Goal: Task Accomplishment & Management: Complete application form

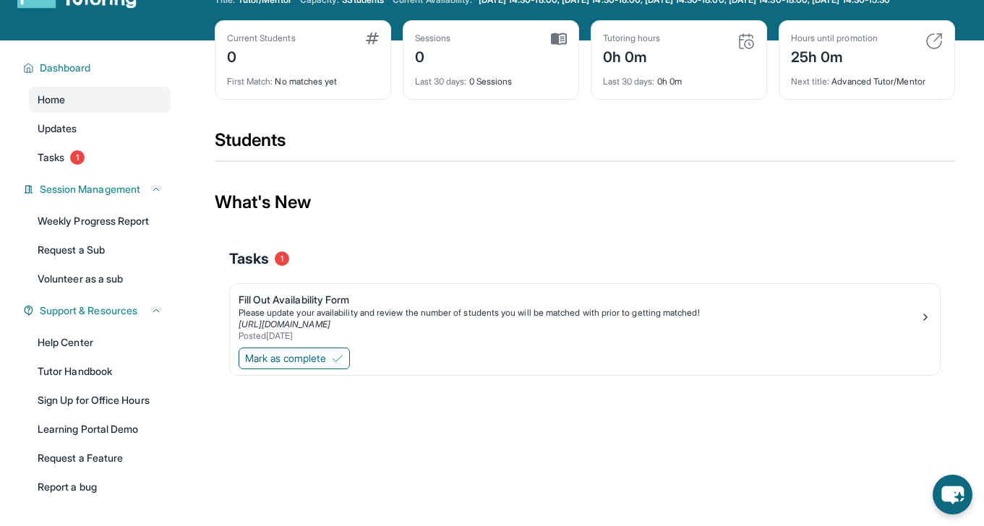
scroll to position [53, 0]
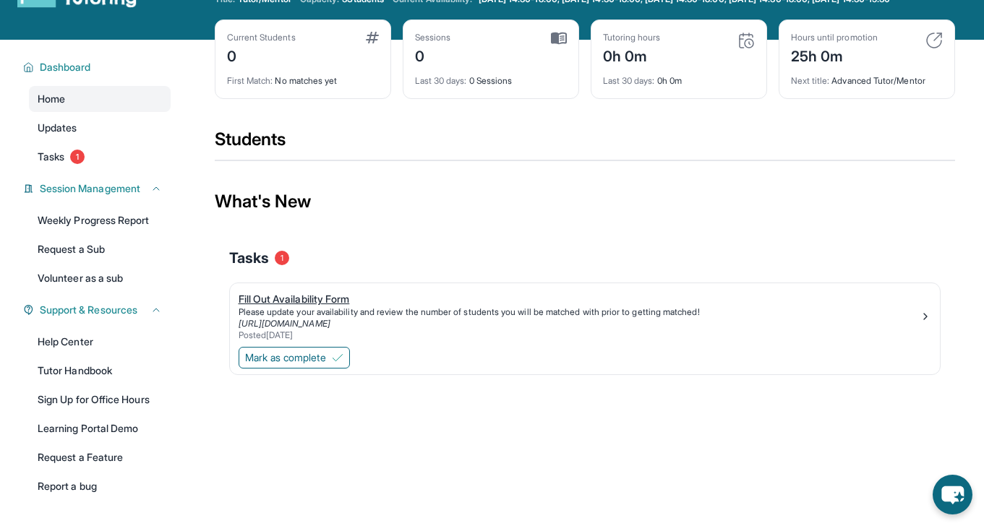
click at [313, 307] on div "Fill Out Availability Form" at bounding box center [579, 299] width 681 height 14
click at [326, 365] on span "Mark as complete" at bounding box center [285, 358] width 81 height 14
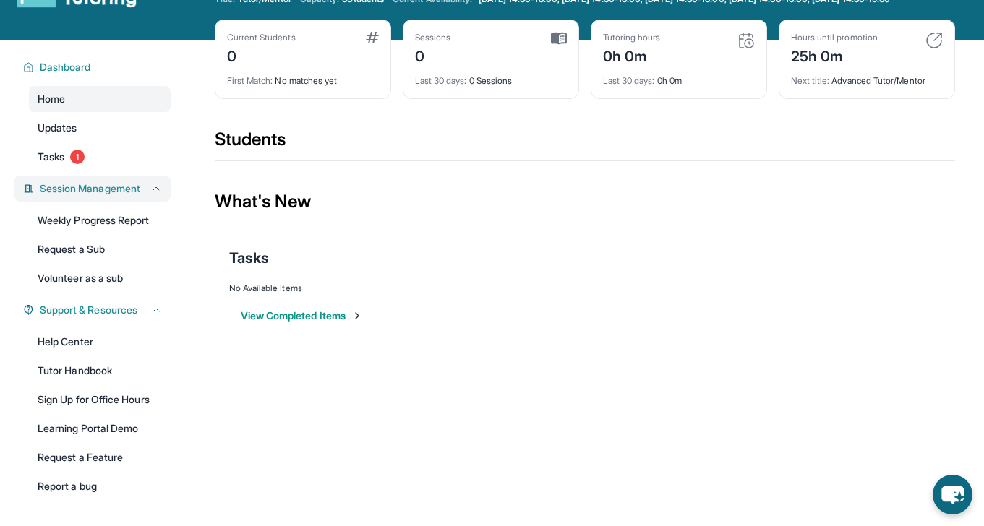
click at [140, 196] on span "Session Management" at bounding box center [90, 188] width 100 height 14
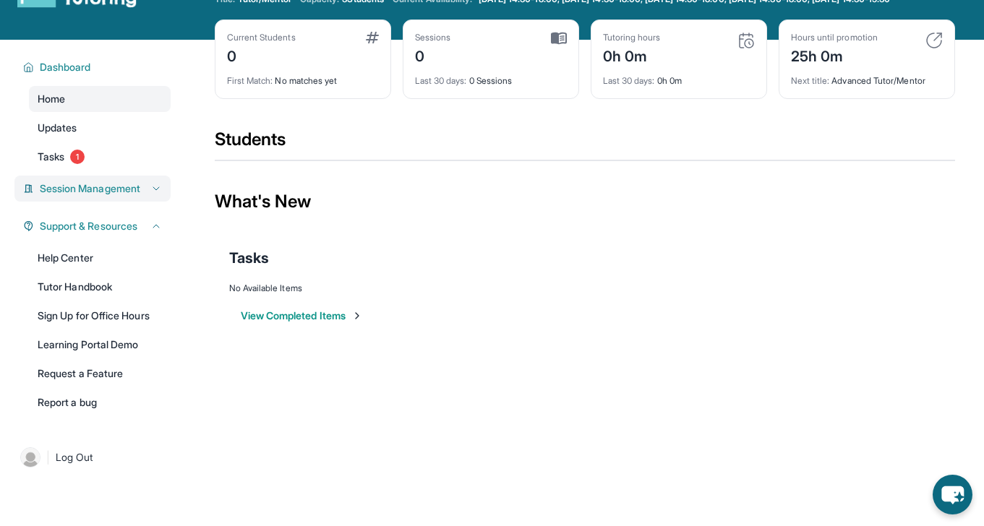
click at [140, 196] on span "Session Management" at bounding box center [90, 188] width 100 height 14
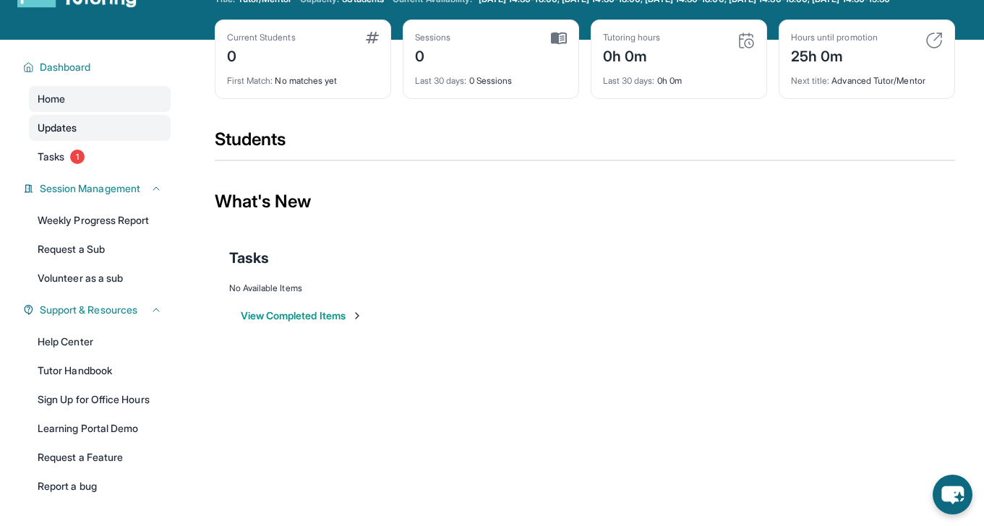
click at [91, 141] on link "Updates" at bounding box center [100, 128] width 142 height 26
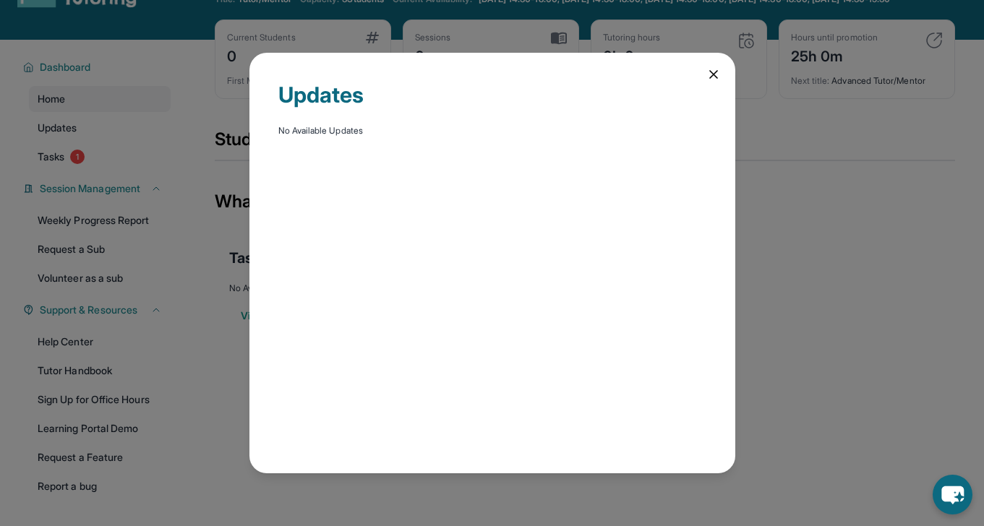
click at [154, 174] on div "Updates No Available Updates" at bounding box center [492, 263] width 984 height 526
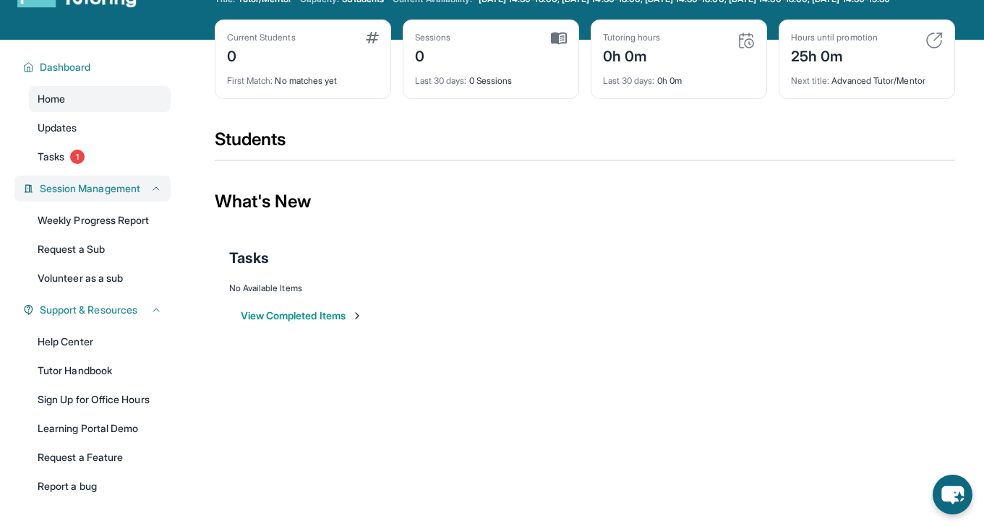
click at [94, 192] on span "Session Management" at bounding box center [90, 188] width 100 height 14
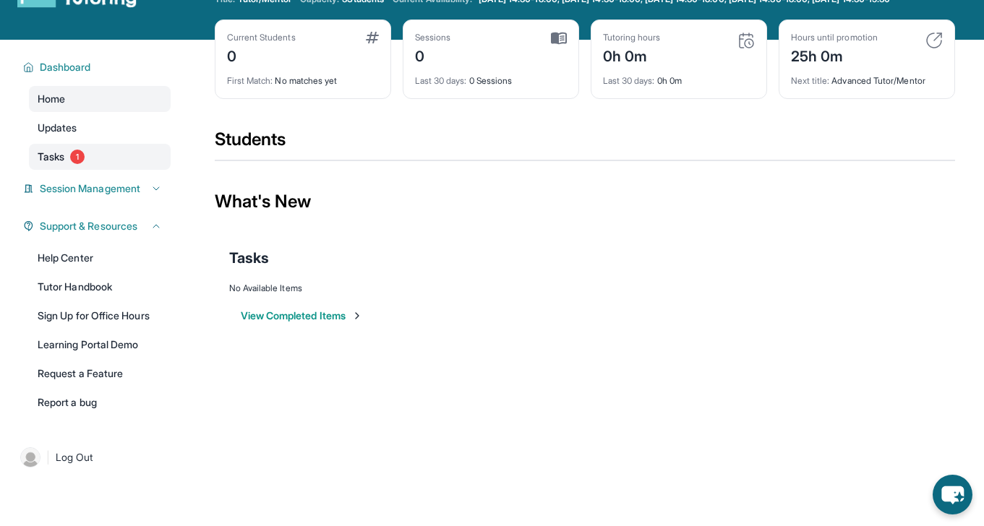
click at [79, 181] on div "Dashboard Home Updates Tasks 1 Session Management Weekly Progress Report Reques…" at bounding box center [92, 233] width 185 height 387
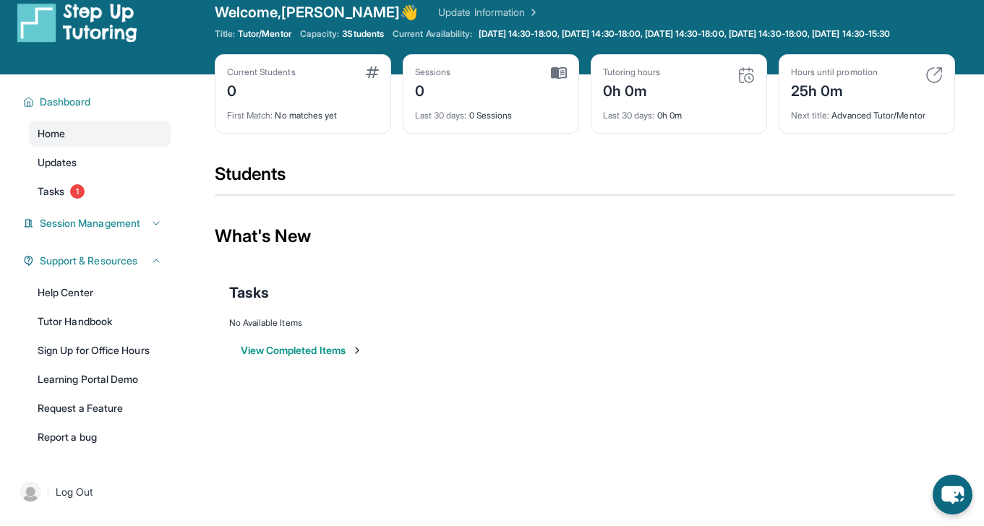
scroll to position [0, 0]
